Goal: Transaction & Acquisition: Purchase product/service

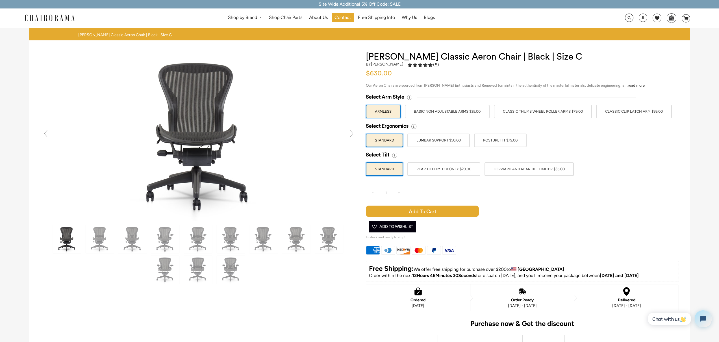
click at [624, 114] on label "Classic Clip Latch Arm $99.00" at bounding box center [634, 112] width 76 height 14
click at [0, 0] on input "Classic Clip Latch Arm $99.00" at bounding box center [0, 0] width 0 height 0
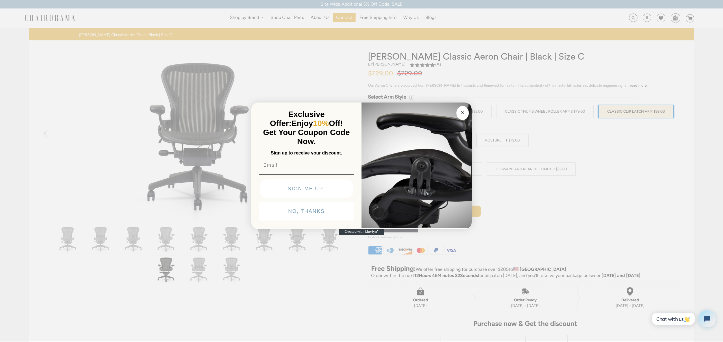
click at [464, 112] on circle "Close dialog" at bounding box center [463, 112] width 7 height 7
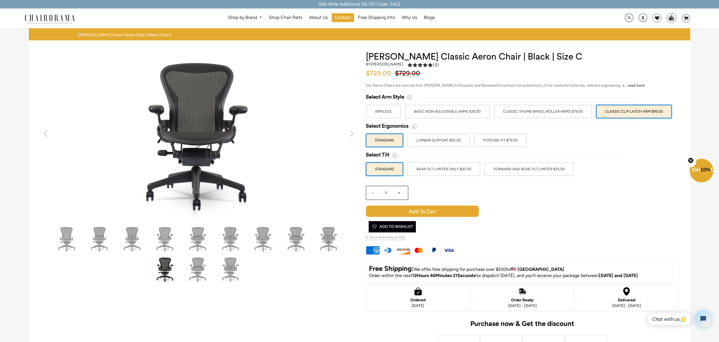
click at [490, 135] on label "POSTURE FIT $79.00" at bounding box center [500, 141] width 53 height 14
click at [0, 0] on input "POSTURE FIT $79.00" at bounding box center [0, 0] width 0 height 0
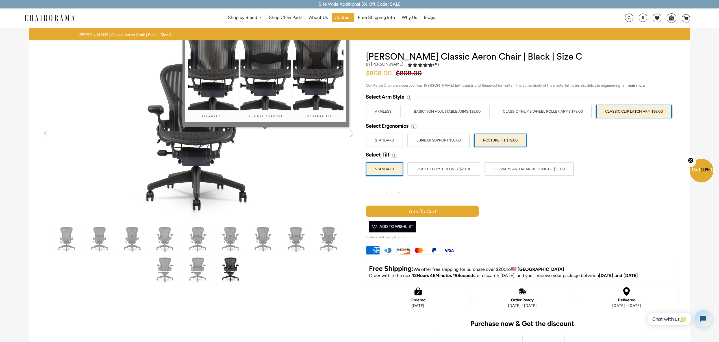
click at [413, 128] on icon at bounding box center [413, 126] width 5 height 5
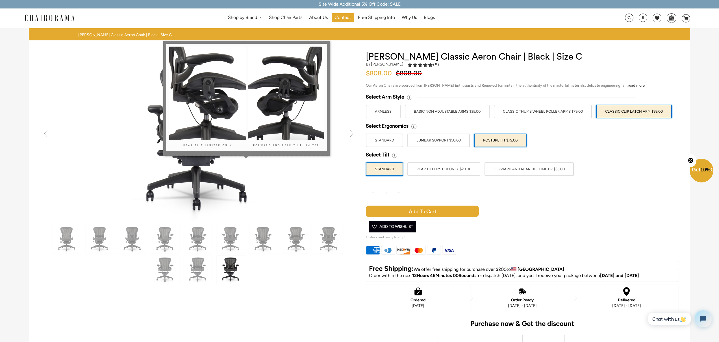
click at [395, 155] on icon at bounding box center [394, 155] width 5 height 5
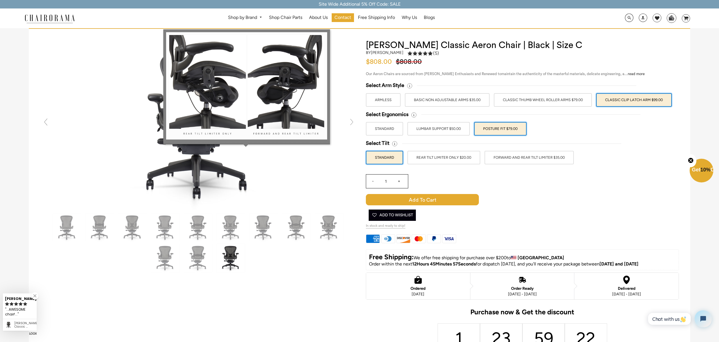
scroll to position [21, 0]
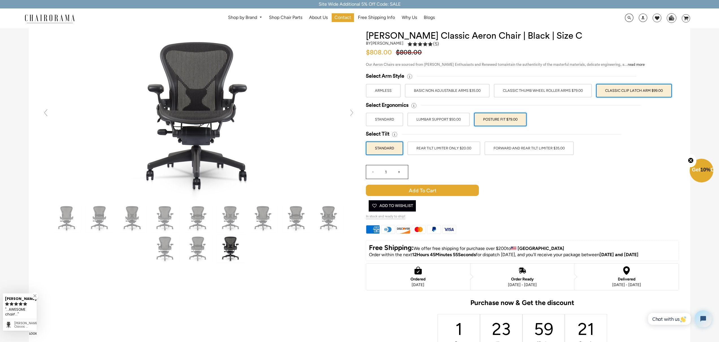
click at [352, 111] on link at bounding box center [351, 112] width 11 height 11
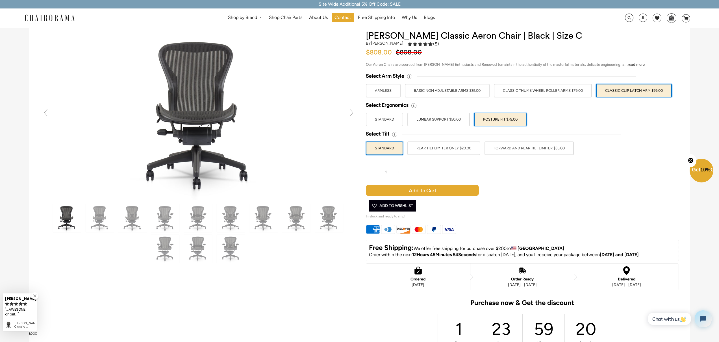
click at [352, 111] on link at bounding box center [351, 112] width 11 height 11
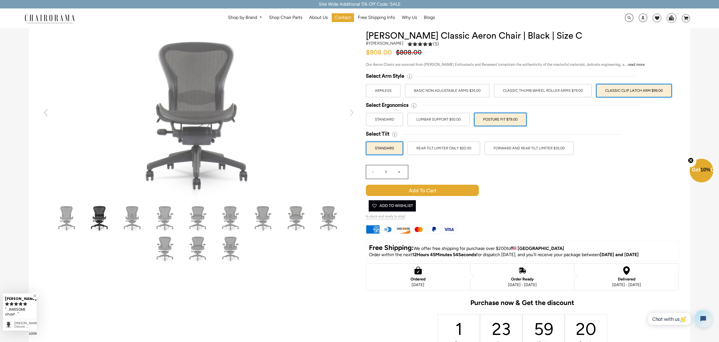
click at [352, 111] on link at bounding box center [351, 112] width 11 height 11
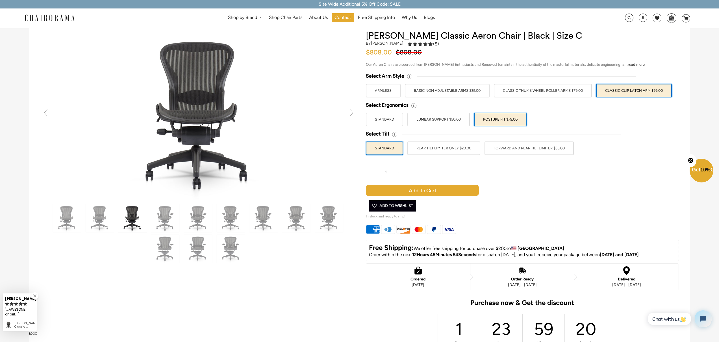
click at [352, 111] on link at bounding box center [351, 112] width 11 height 11
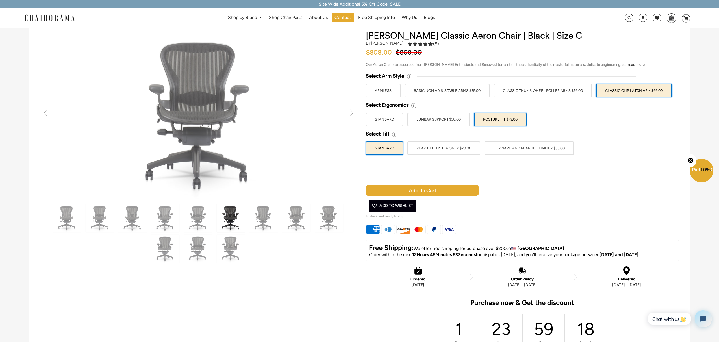
click at [352, 111] on link at bounding box center [351, 112] width 11 height 11
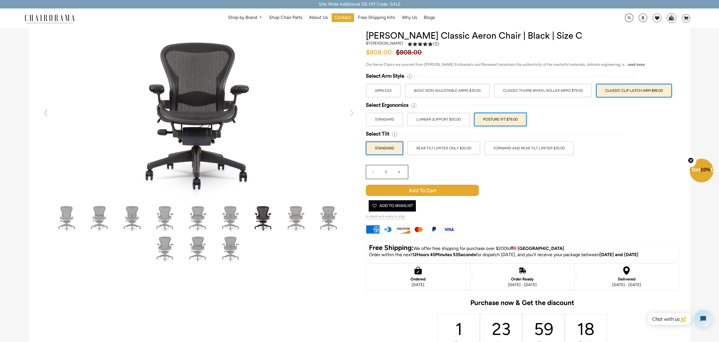
click at [352, 111] on link at bounding box center [351, 112] width 11 height 11
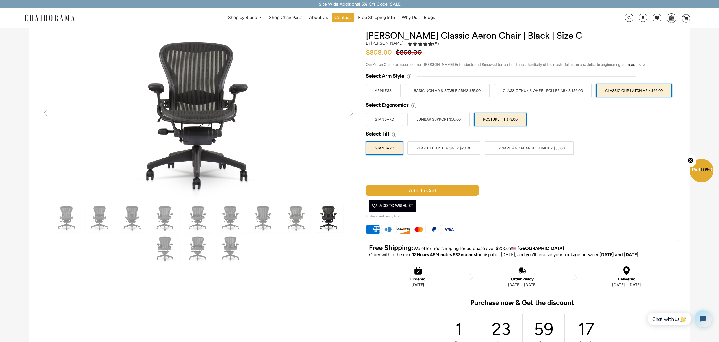
click at [352, 111] on link at bounding box center [351, 112] width 11 height 11
click at [352, 112] on link at bounding box center [351, 112] width 11 height 11
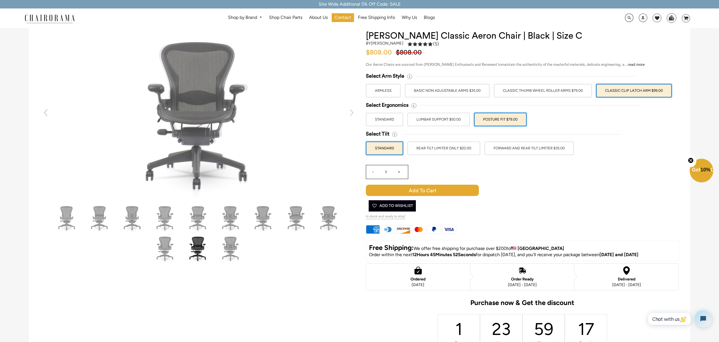
click at [352, 112] on link at bounding box center [351, 112] width 11 height 11
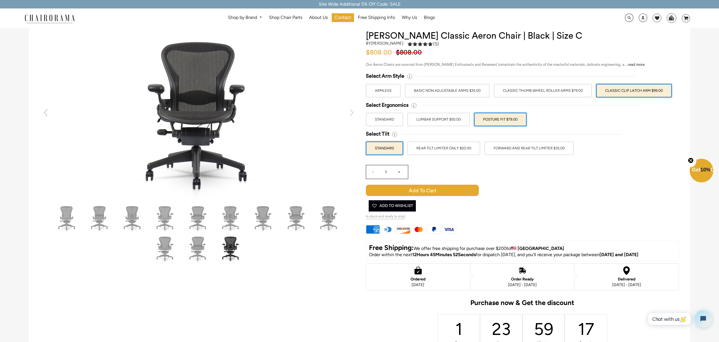
click at [352, 112] on link at bounding box center [351, 112] width 11 height 11
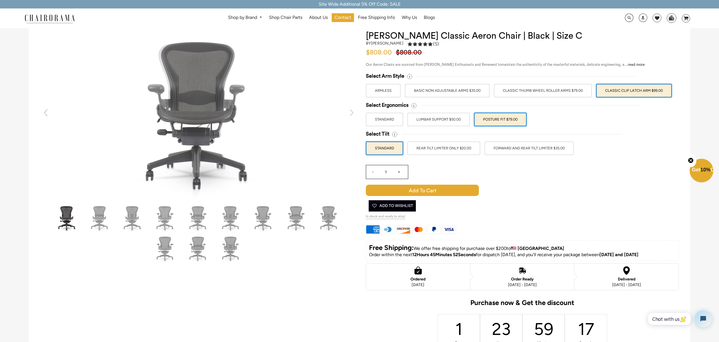
click at [352, 112] on link at bounding box center [351, 112] width 11 height 11
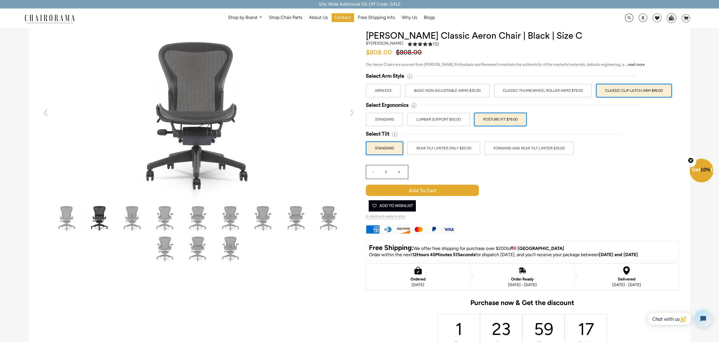
click at [352, 112] on link at bounding box center [351, 112] width 11 height 11
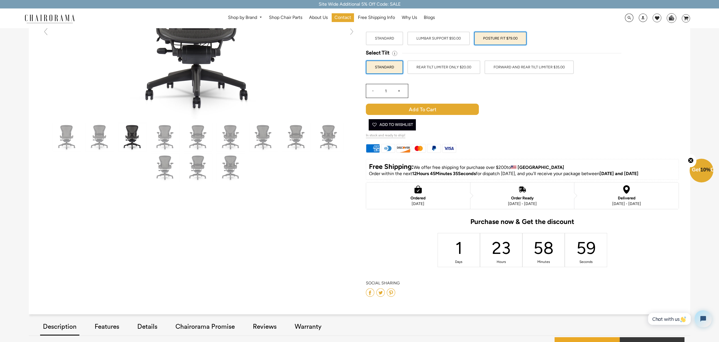
scroll to position [0, 0]
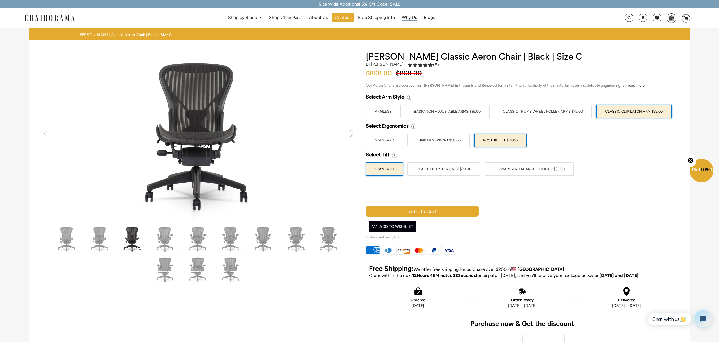
click at [413, 18] on span "Why Us" at bounding box center [409, 18] width 15 height 6
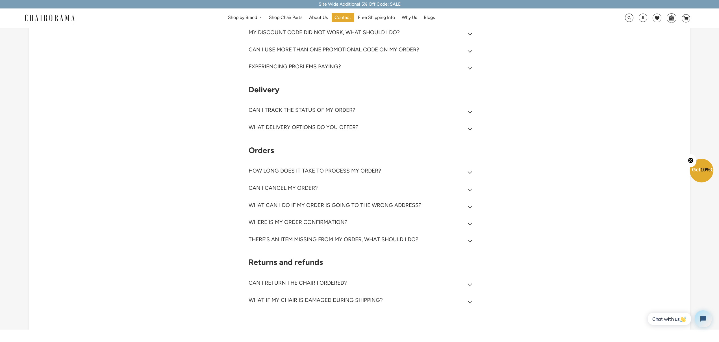
scroll to position [89, 0]
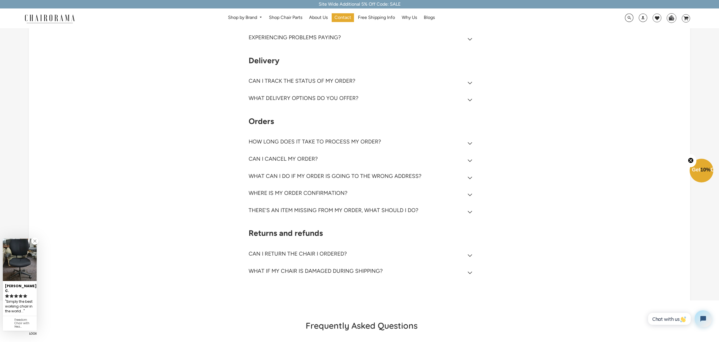
click at [333, 257] on h2 "CAN I RETURN THE CHAIR I ORDERED?" at bounding box center [298, 254] width 98 height 7
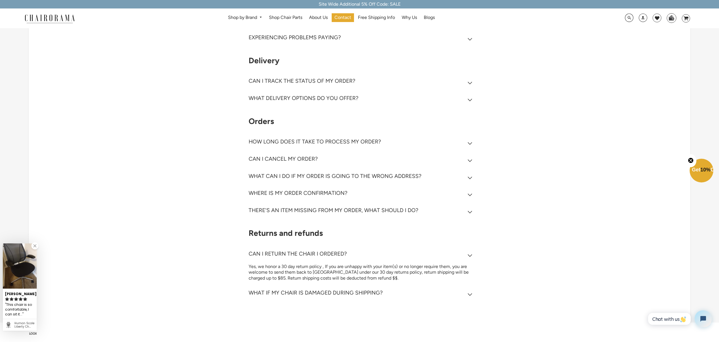
scroll to position [0, 0]
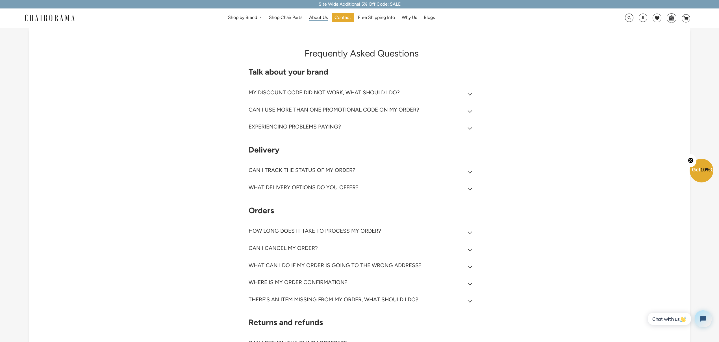
click at [313, 17] on span "About Us" at bounding box center [318, 18] width 19 height 6
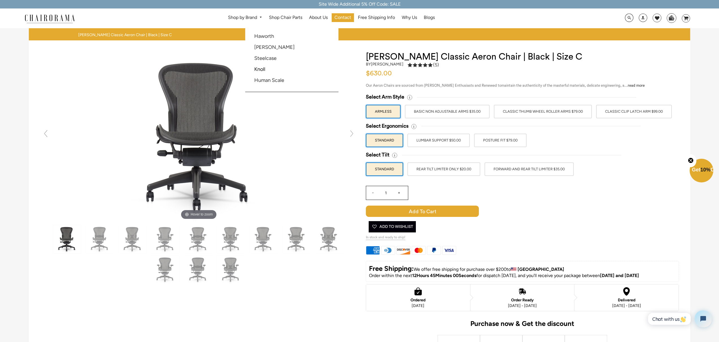
click at [252, 16] on link "Shop by Brand" at bounding box center [245, 17] width 40 height 9
click at [263, 48] on link "[PERSON_NAME]" at bounding box center [274, 47] width 40 height 6
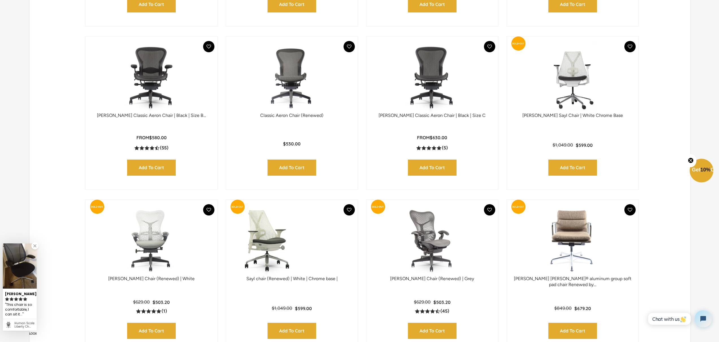
scroll to position [448, 0]
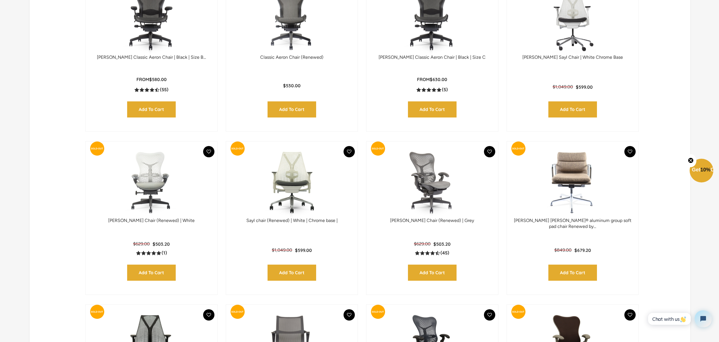
click at [424, 20] on img at bounding box center [432, 19] width 120 height 71
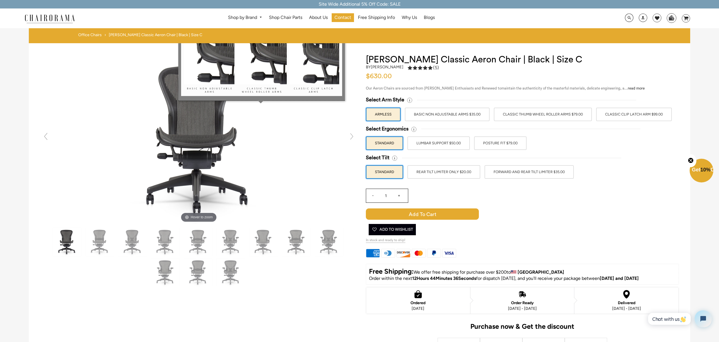
click at [410, 101] on icon at bounding box center [409, 100] width 5 height 5
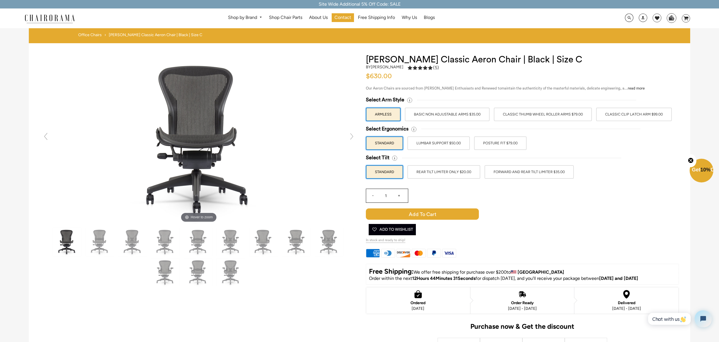
click at [461, 117] on label "BASIC NON ADJUSTABLE ARMS $35.00" at bounding box center [447, 115] width 85 height 14
click at [0, 0] on input "BASIC NON ADJUSTABLE ARMS $35.00" at bounding box center [0, 0] width 0 height 0
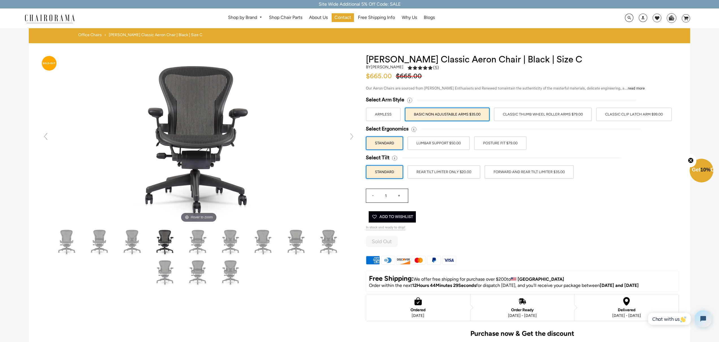
click at [533, 116] on label "Classic Thumb Wheel Roller Arms $79.00" at bounding box center [543, 115] width 98 height 14
click at [0, 0] on input "Classic Thumb Wheel Roller Arms $79.00" at bounding box center [0, 0] width 0 height 0
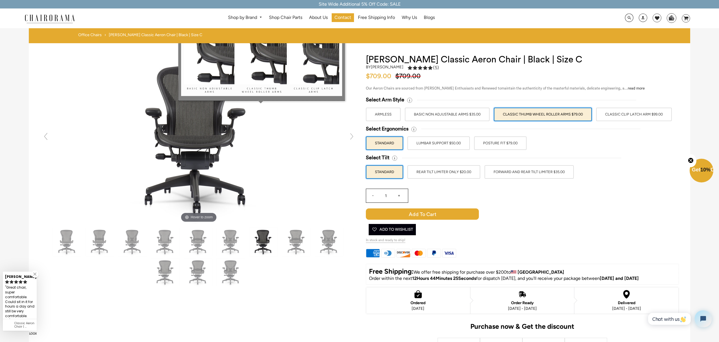
click at [315, 72] on img at bounding box center [261, 42] width 161 height 107
